Goal: Task Accomplishment & Management: Manage account settings

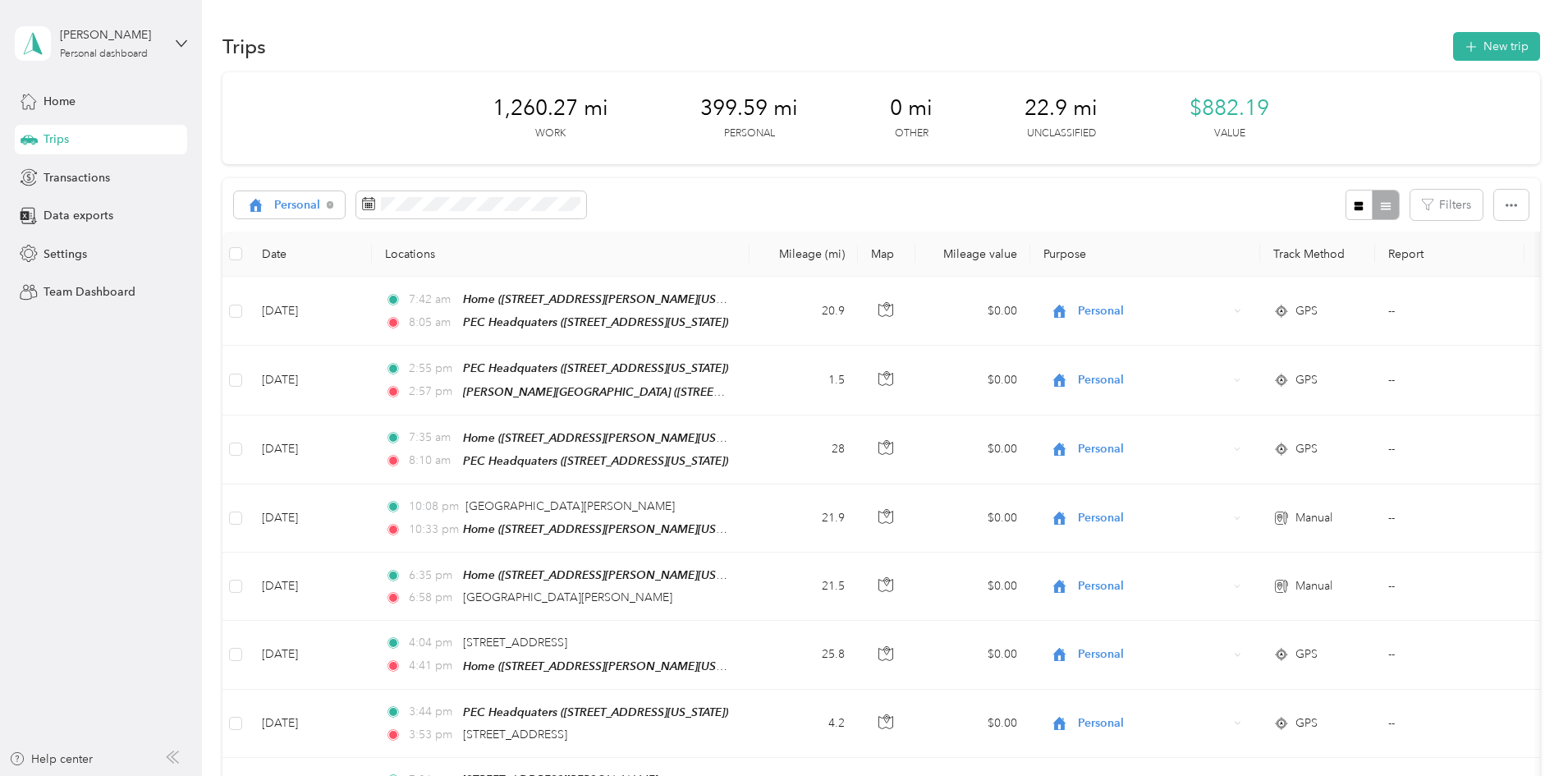
scroll to position [1068, 0]
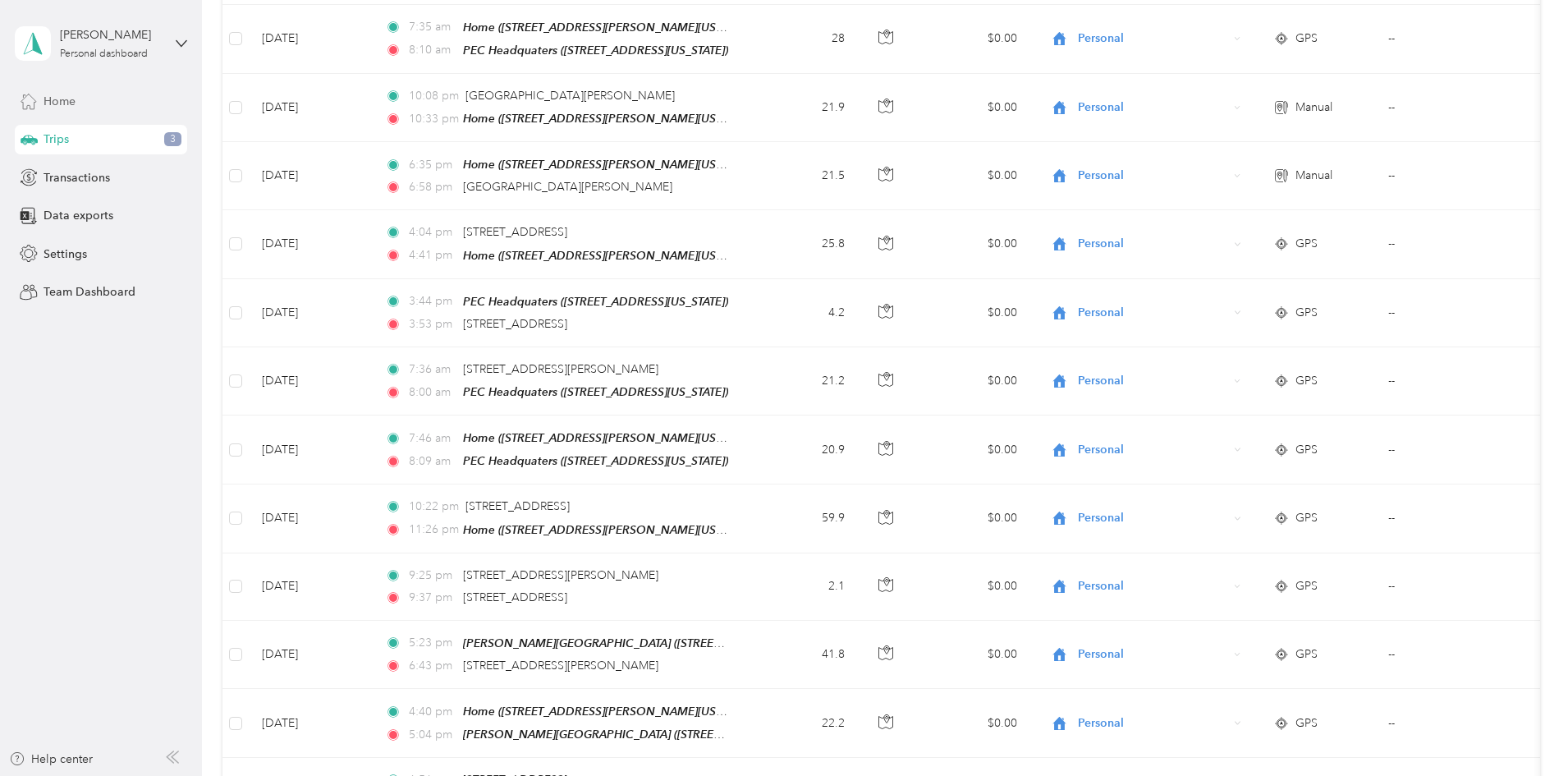
click at [110, 95] on div "Home" at bounding box center [101, 100] width 172 height 29
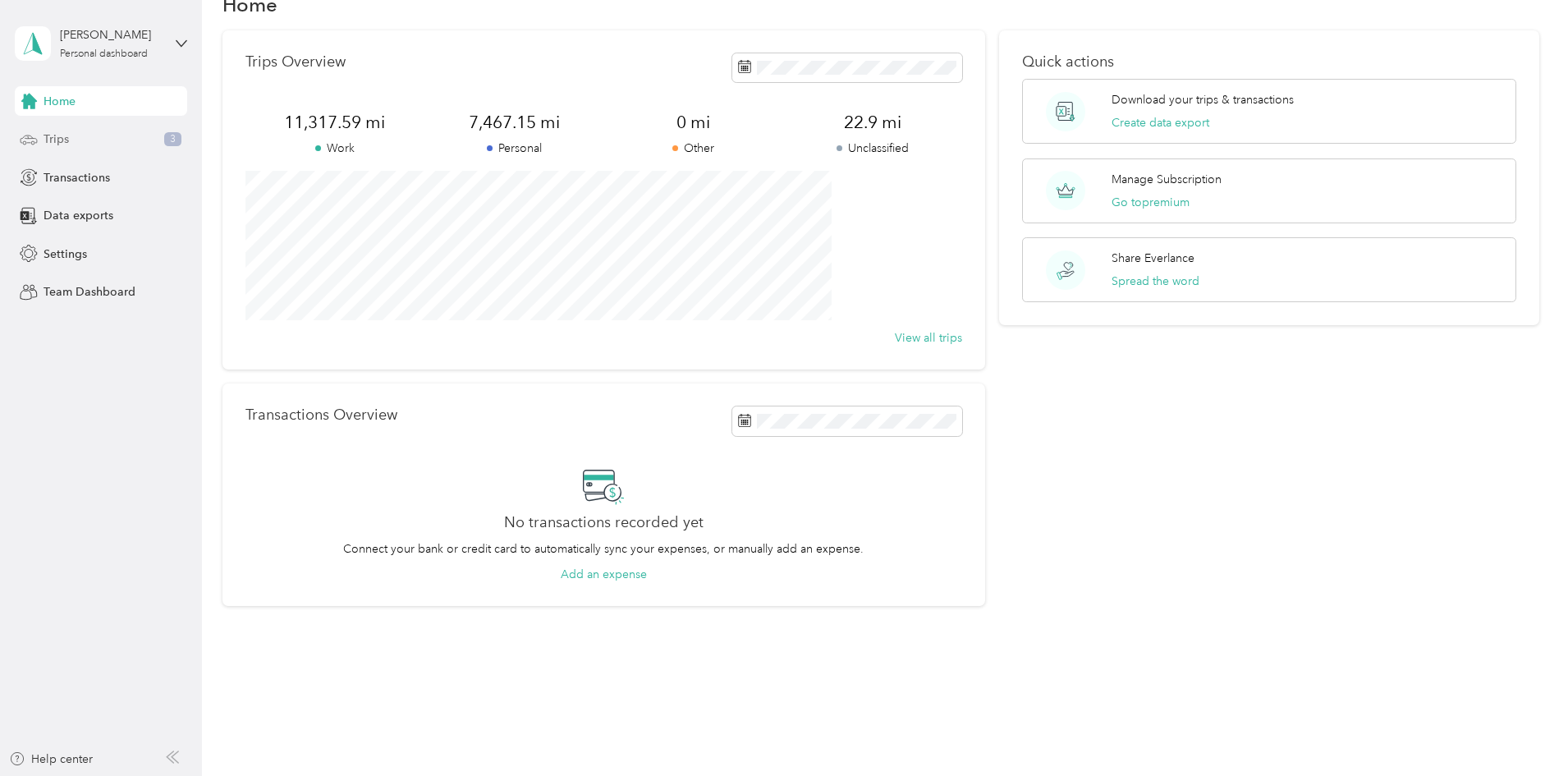
click at [124, 141] on div "Trips 3" at bounding box center [101, 139] width 172 height 29
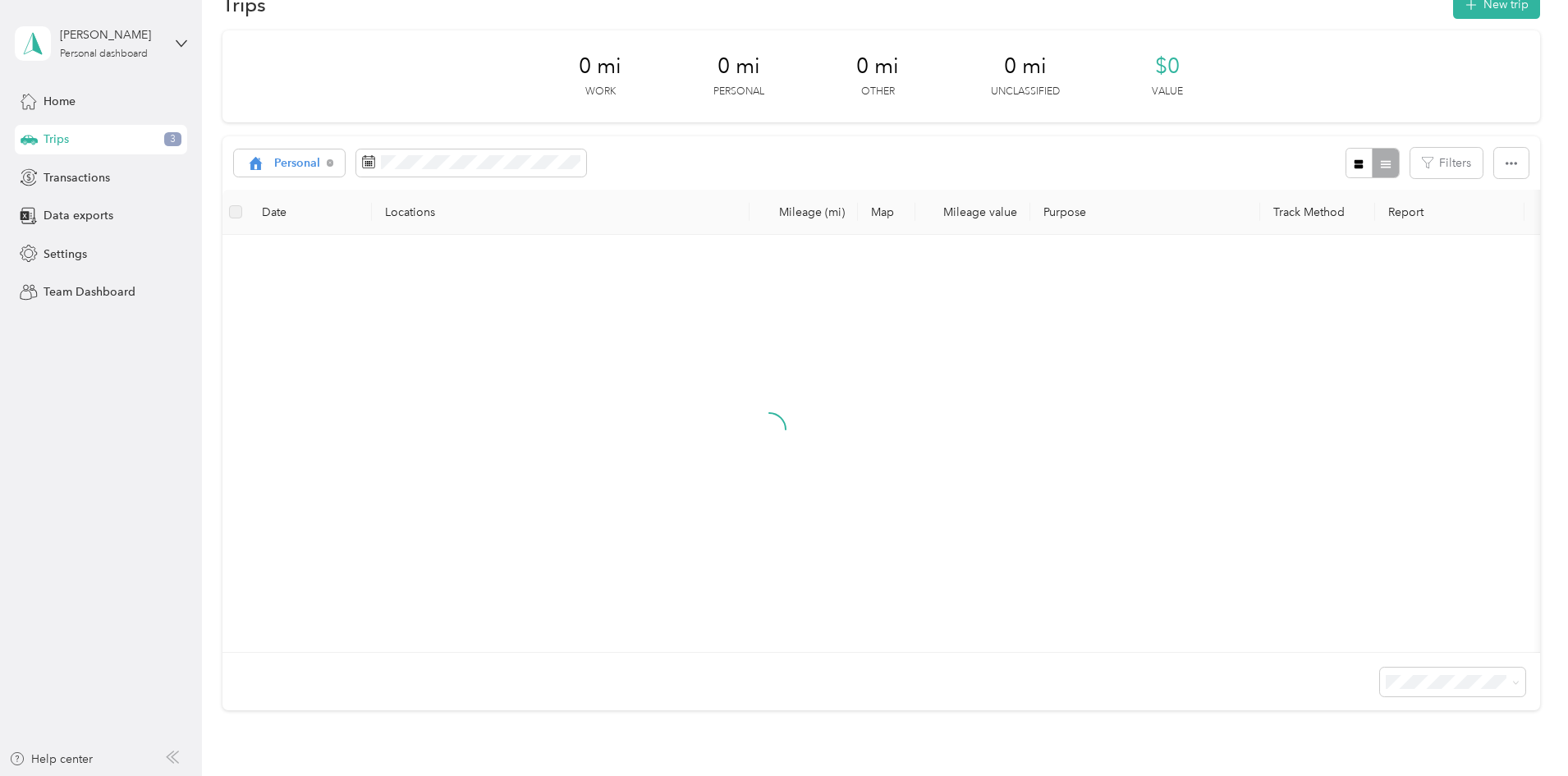
scroll to position [216, 0]
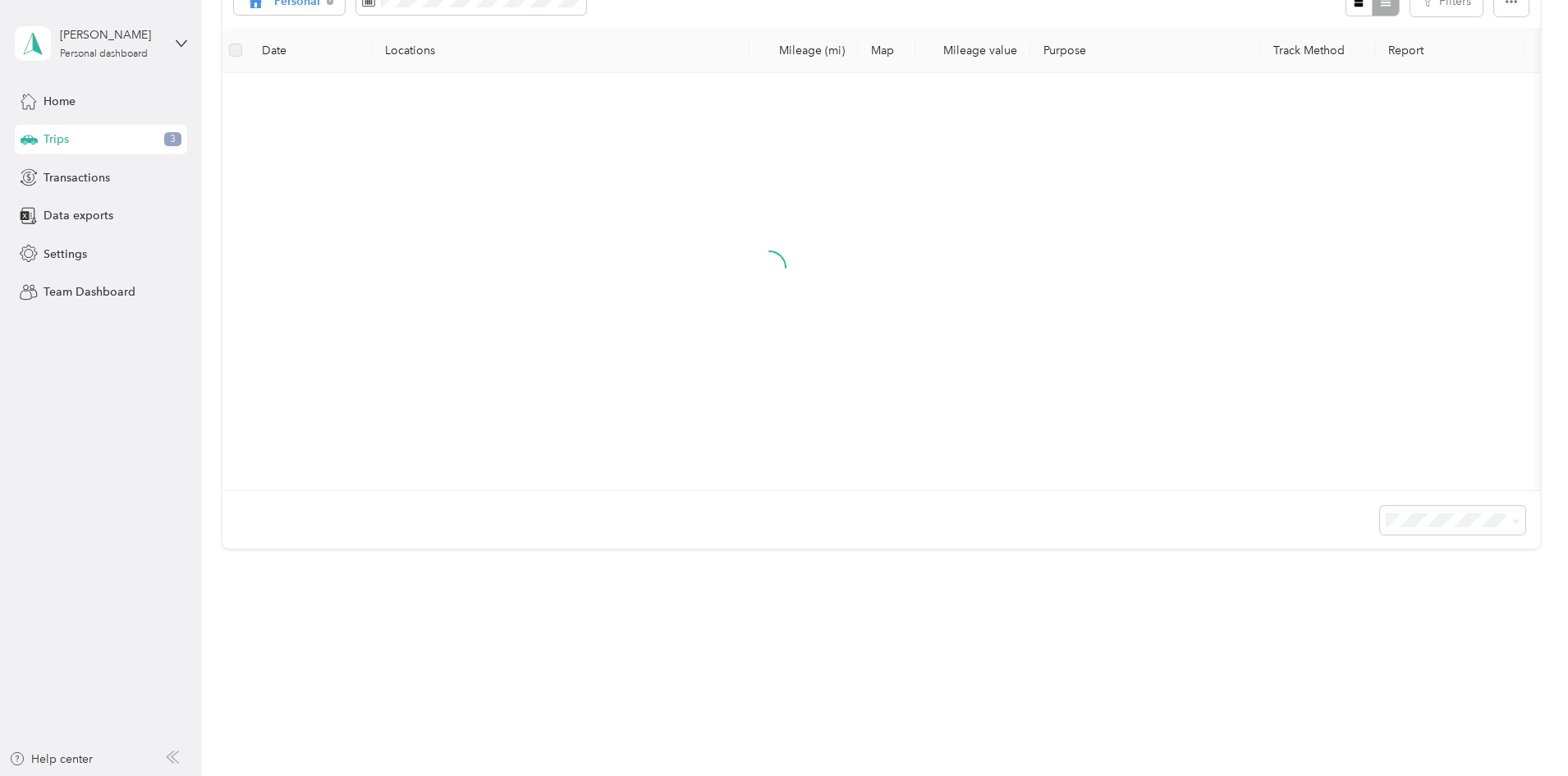
click at [242, 44] on label at bounding box center [236, 50] width 13 height 18
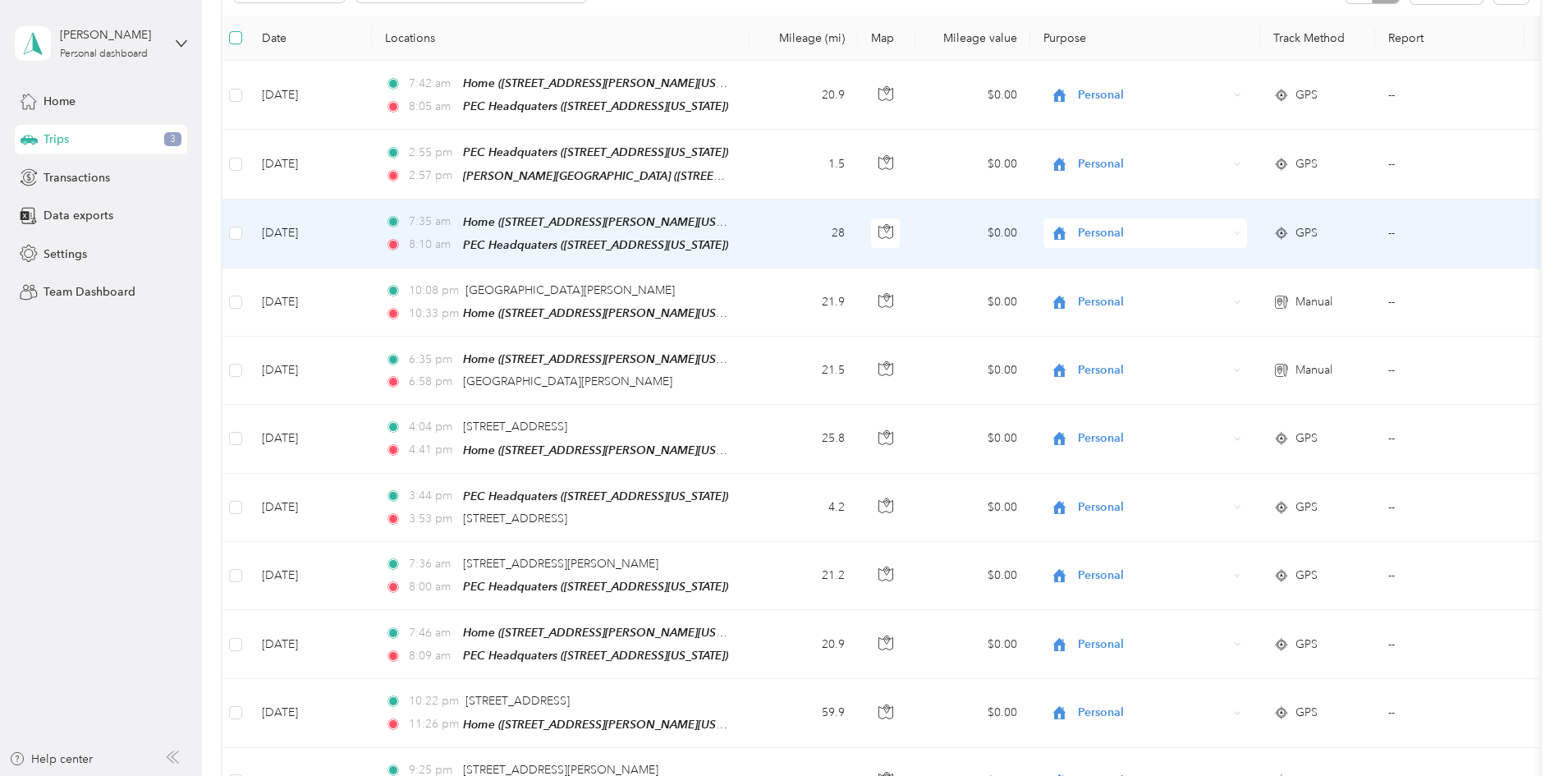
scroll to position [411, 0]
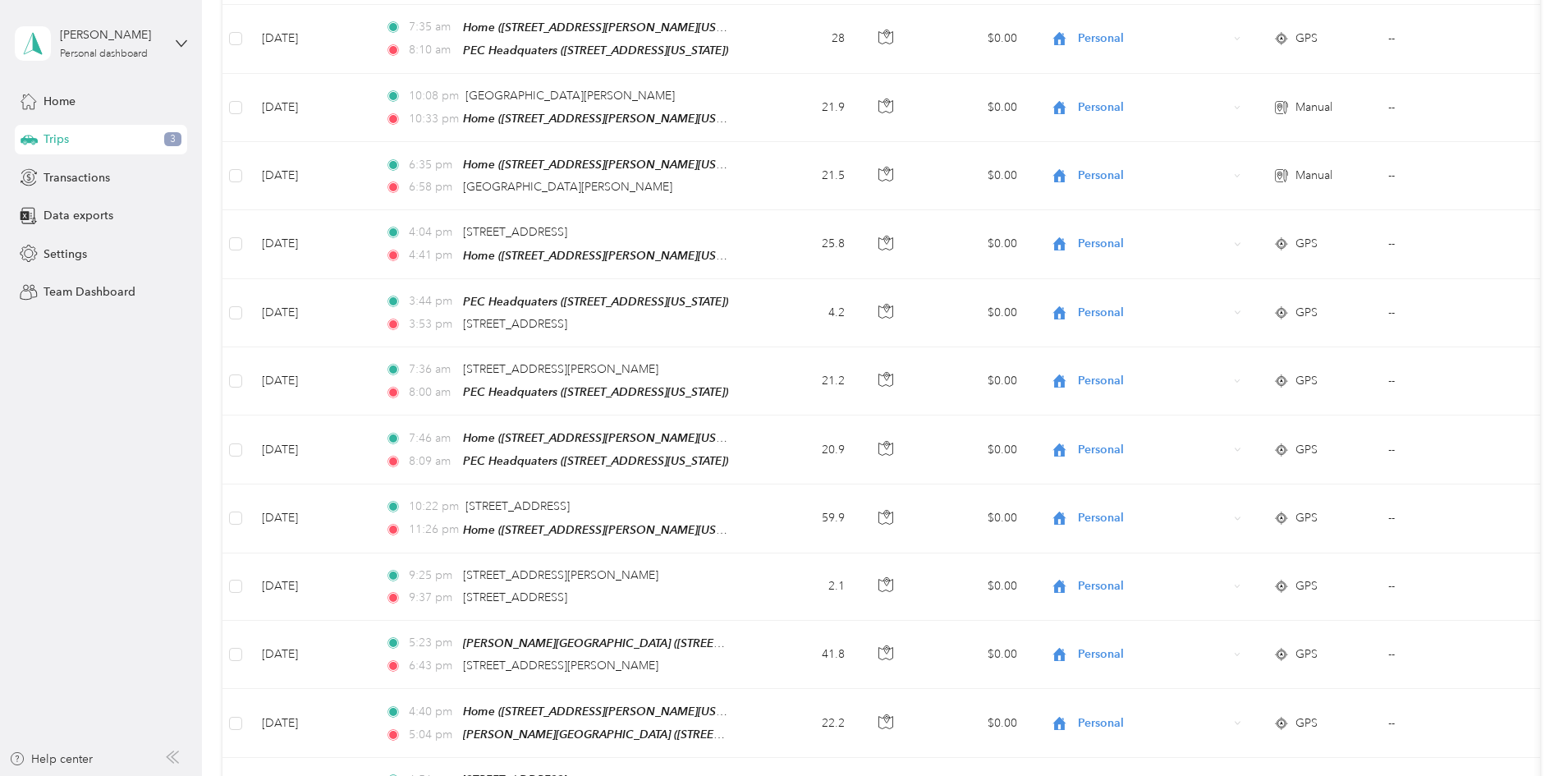
click at [268, 118] on div "1,260.27 mi Work 399.59 mi Personal 0 mi Other 22.9 mi Unclassified $882.19 Val…" at bounding box center [881, 506] width 1317 height 1690
